Goal: Find specific page/section: Find specific page/section

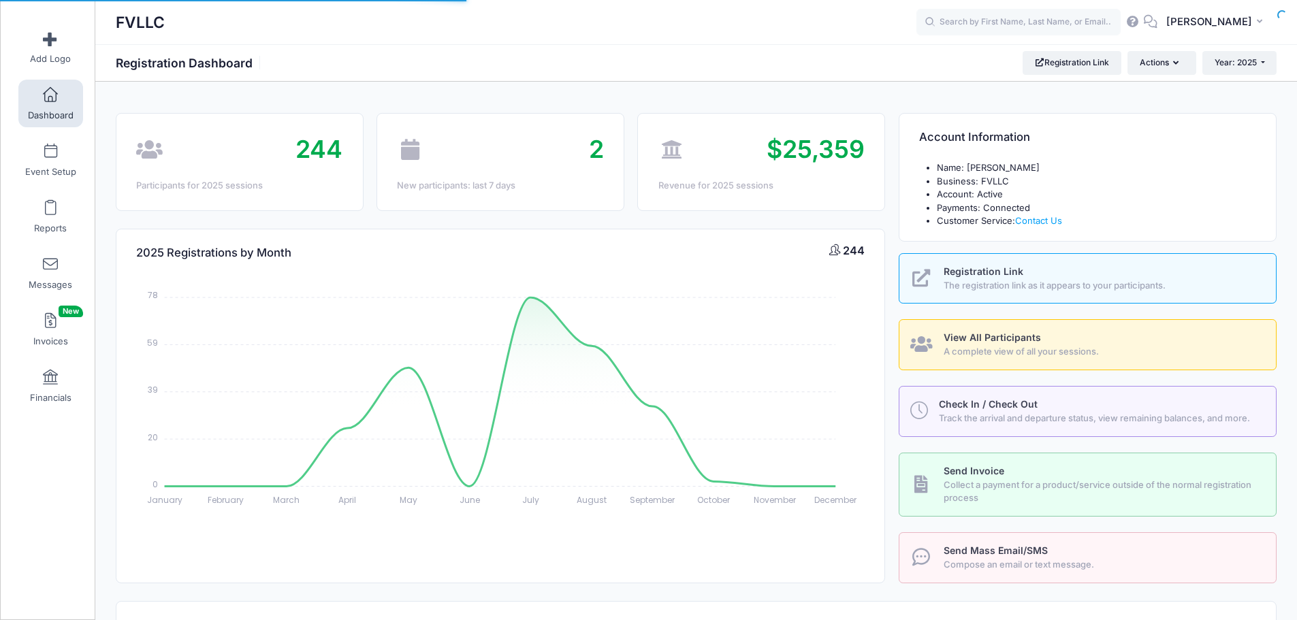
select select
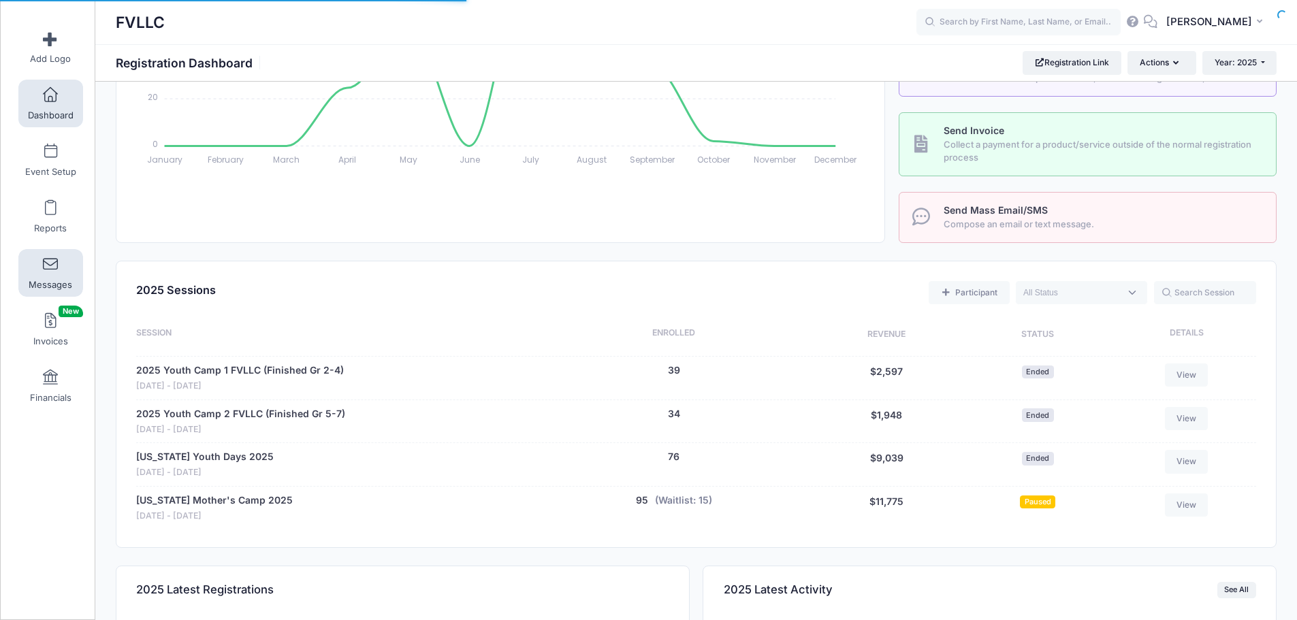
click at [50, 267] on span at bounding box center [50, 264] width 0 height 15
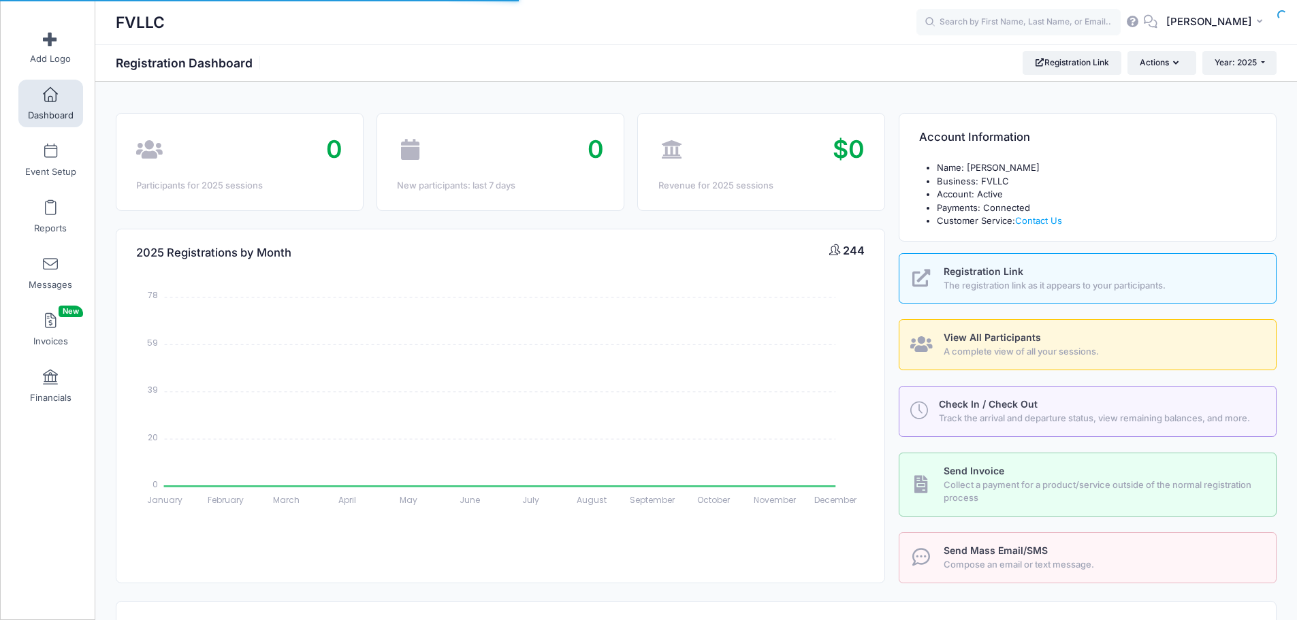
select select
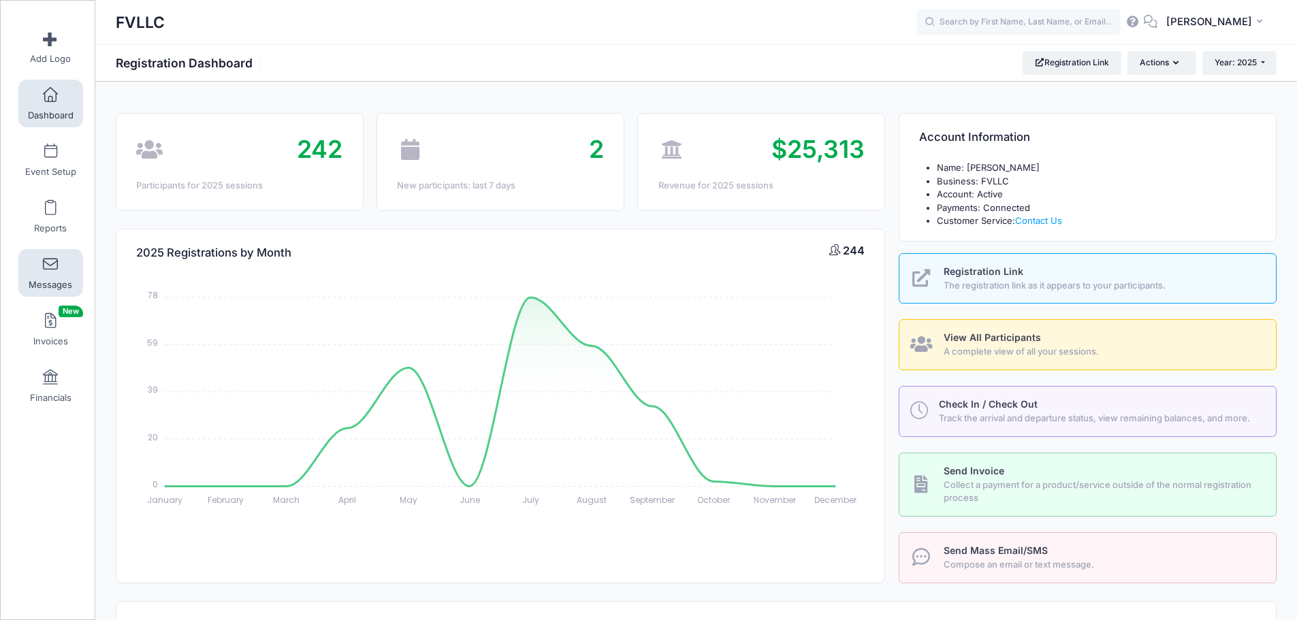
click at [56, 274] on link "Messages" at bounding box center [50, 273] width 65 height 48
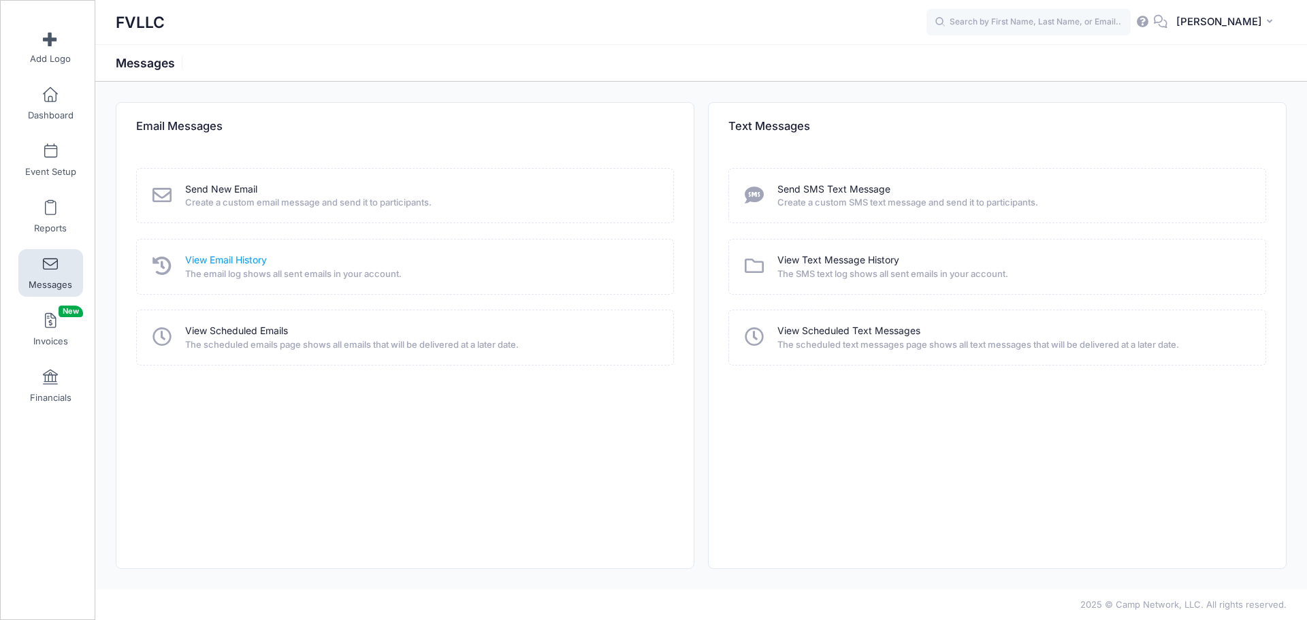
click at [233, 259] on link "View Email History" at bounding box center [226, 260] width 82 height 14
